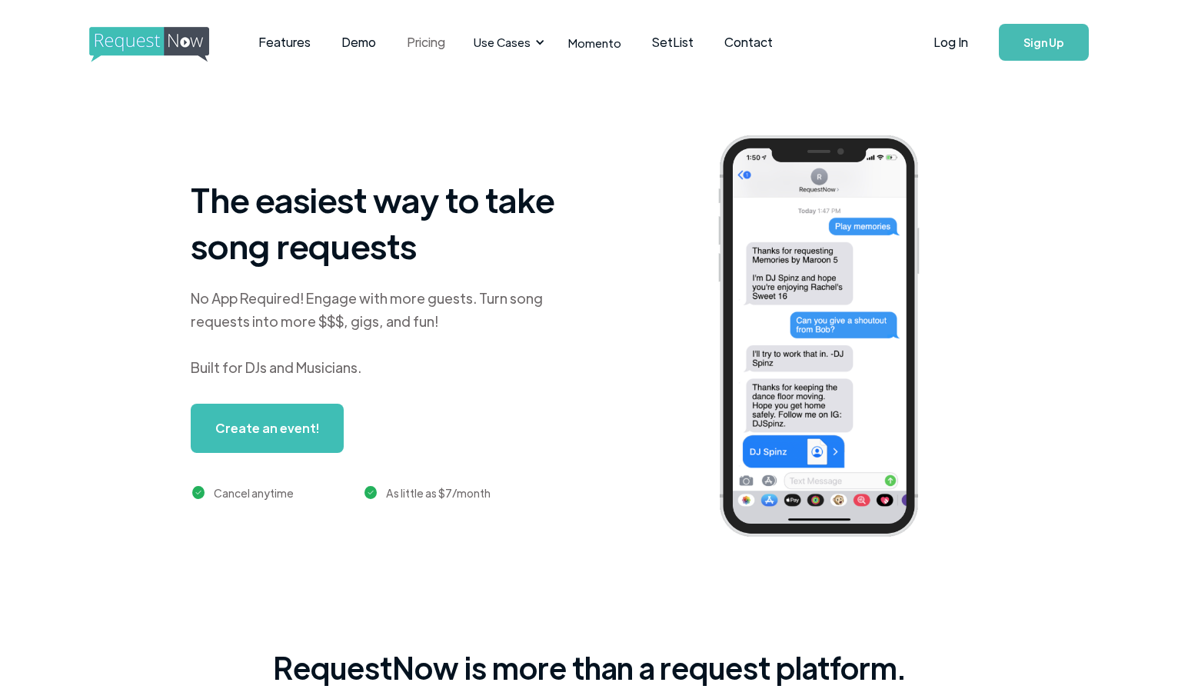
click at [420, 38] on link "Pricing" at bounding box center [425, 42] width 69 height 48
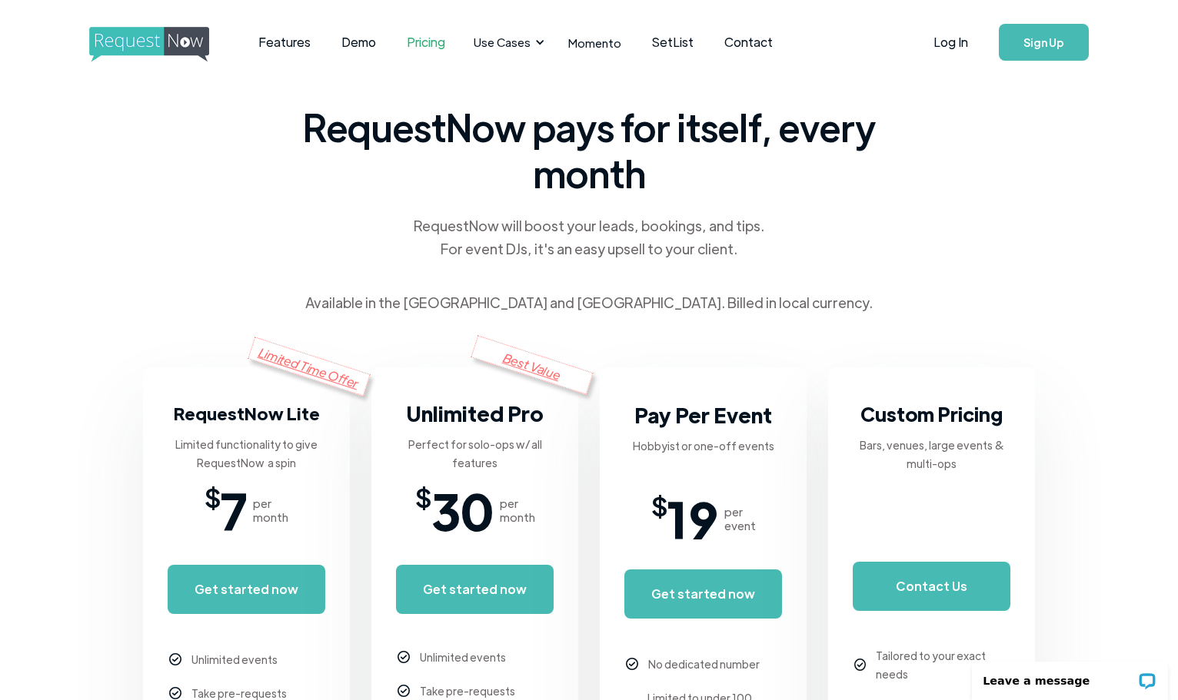
drag, startPoint x: 661, startPoint y: 43, endPoint x: 771, endPoint y: 108, distance: 127.5
click at [661, 43] on link "SetList" at bounding box center [672, 42] width 72 height 48
click at [298, 45] on link "Features" at bounding box center [284, 42] width 83 height 48
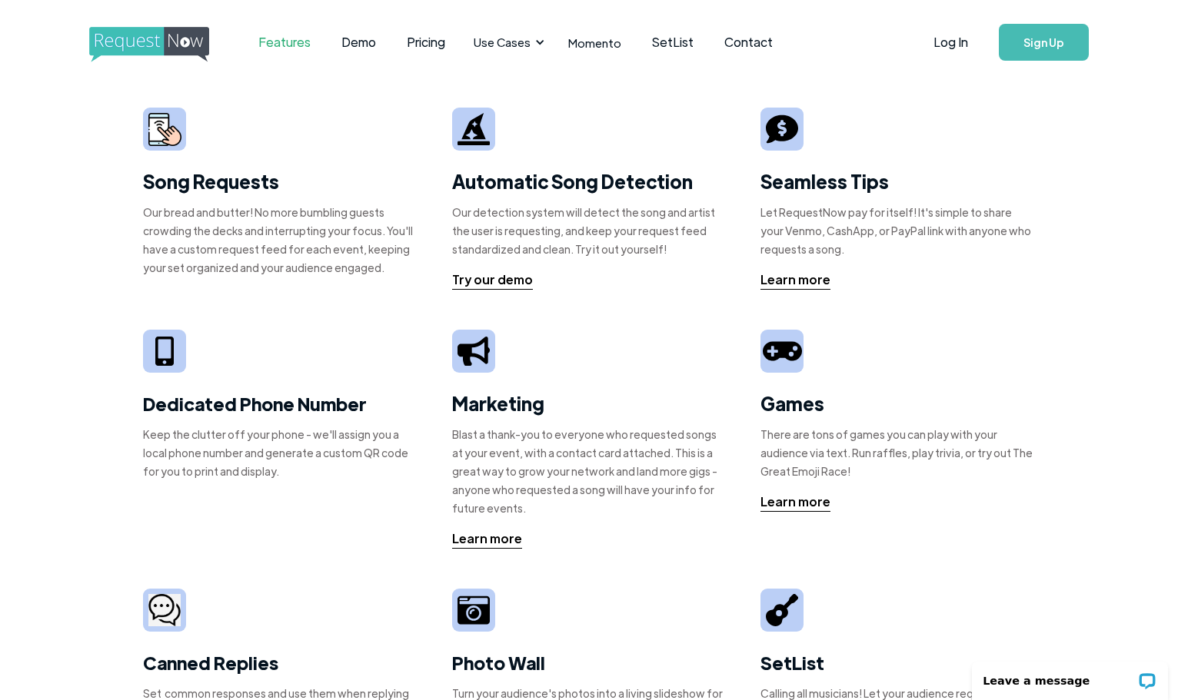
click at [236, 210] on div "Our bread and butter! No more bumbling guests crowding the decks and interrupti…" at bounding box center [280, 240] width 274 height 74
click at [165, 128] on img at bounding box center [164, 129] width 33 height 33
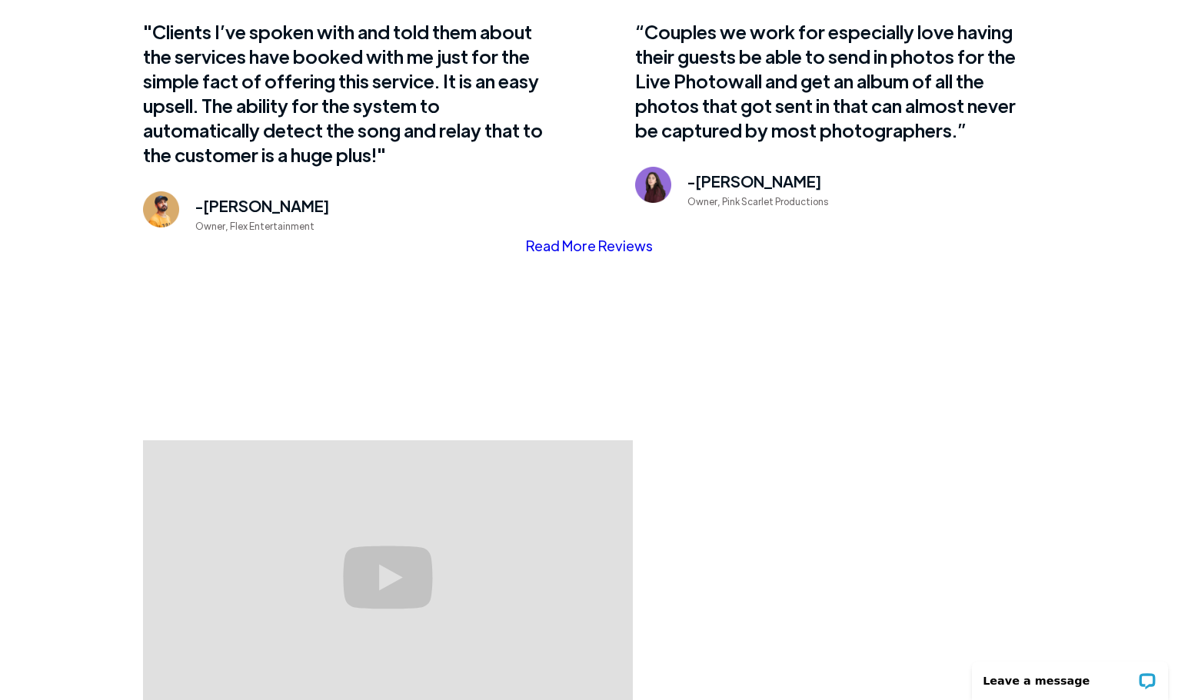
scroll to position [1307, 0]
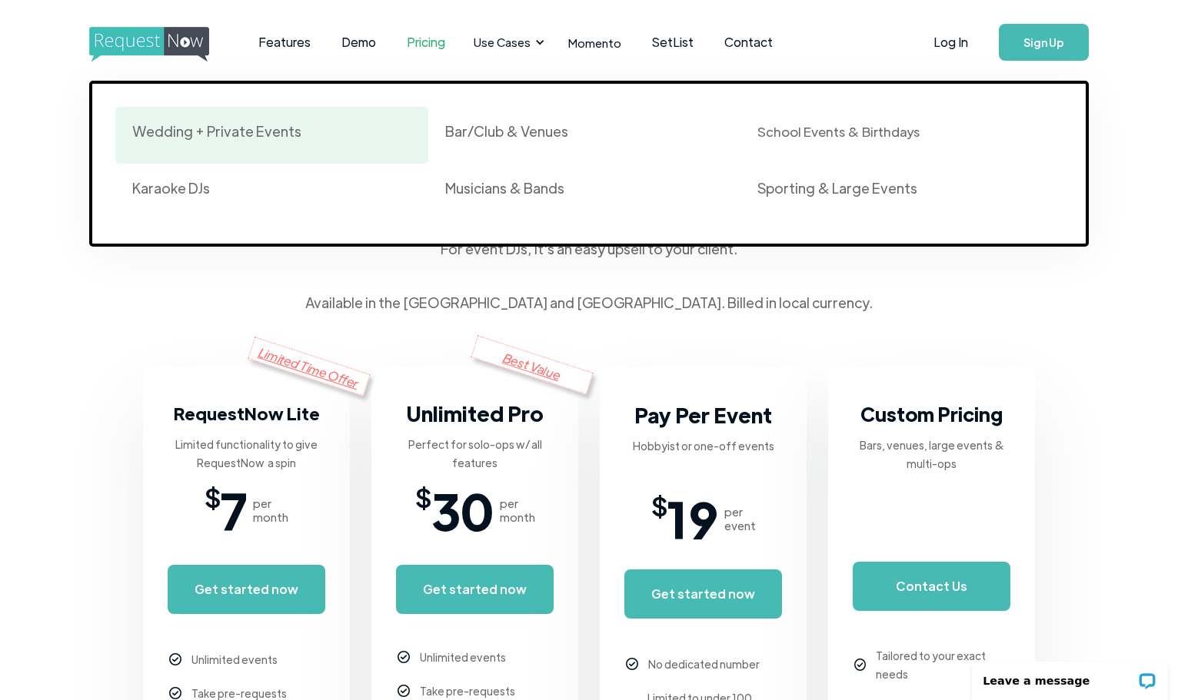
click at [249, 130] on div "Wedding + Private Events" at bounding box center [216, 131] width 169 height 18
